Goal: Navigation & Orientation: Find specific page/section

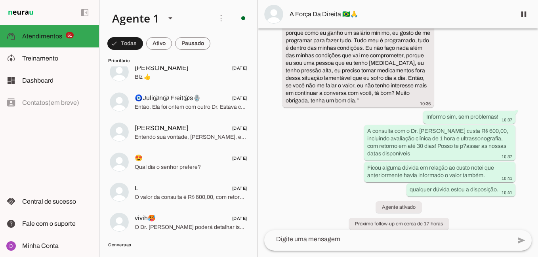
scroll to position [1324, 0]
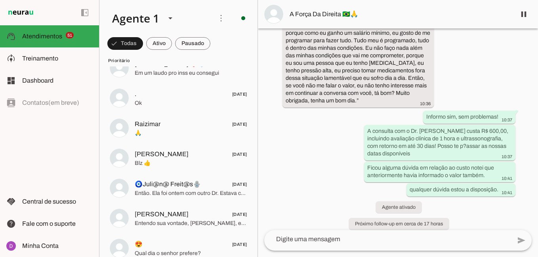
click at [173, 17] on span "Sim Eu preciso u.a co sultão já que toi presenteando muitos dores" at bounding box center [191, 13] width 112 height 8
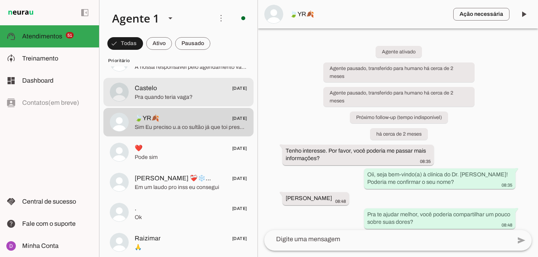
click at [161, 90] on span "Castelo [DATE]" at bounding box center [191, 89] width 112 height 10
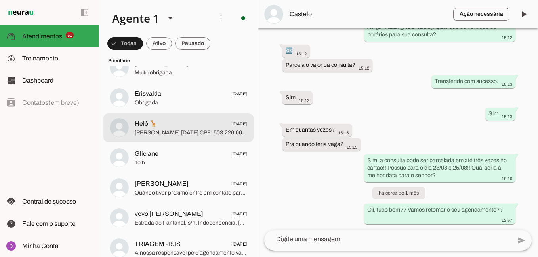
scroll to position [1023, 0]
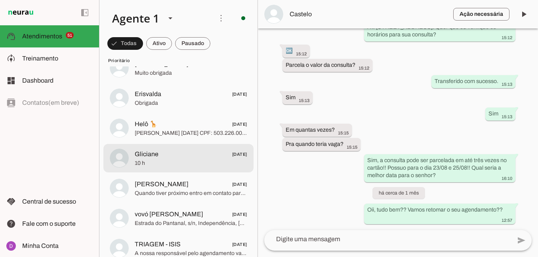
click at [186, 157] on span "Gliciane [DATE]" at bounding box center [191, 155] width 112 height 10
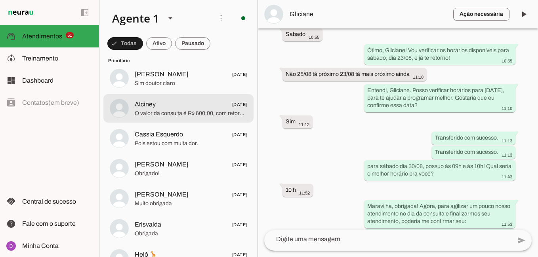
scroll to position [892, 0]
click at [186, 118] on span "O valor da consulta é R$ 600,00, com retorno gratuito em até 30 dias, aceitamos…" at bounding box center [191, 114] width 112 height 8
